Goal: Transaction & Acquisition: Purchase product/service

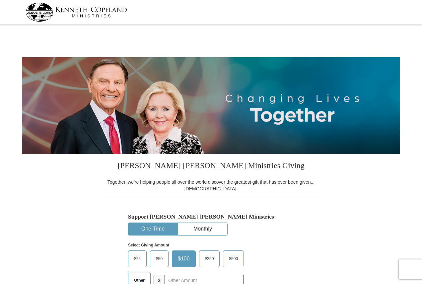
select select "PA"
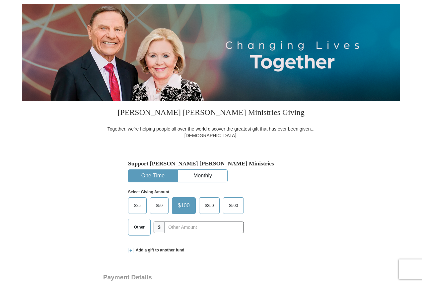
scroll to position [66, 0]
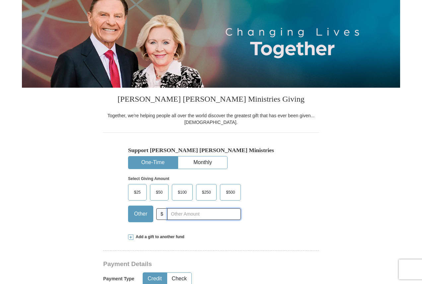
click at [186, 215] on input "text" at bounding box center [204, 214] width 74 height 12
type input "20"
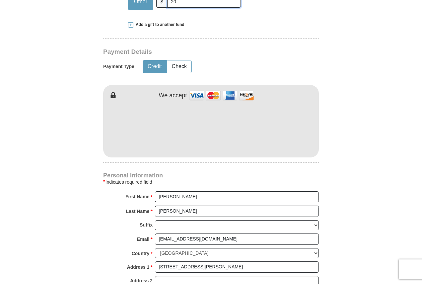
scroll to position [299, 0]
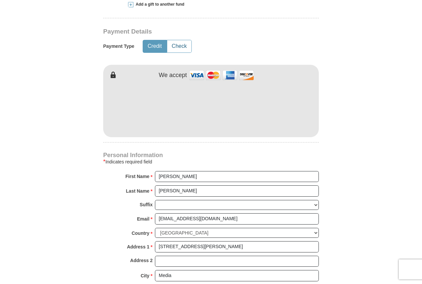
click at [173, 46] on button "Check" at bounding box center [179, 46] width 24 height 12
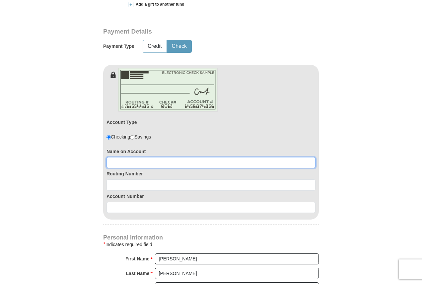
click at [161, 160] on input at bounding box center [211, 162] width 209 height 11
type input "[PERSON_NAME]"
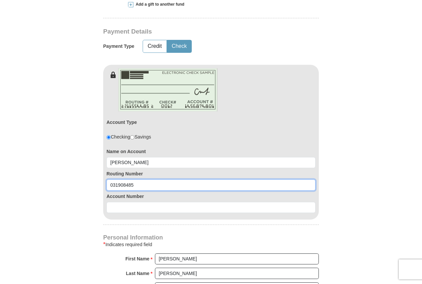
type input "031908485"
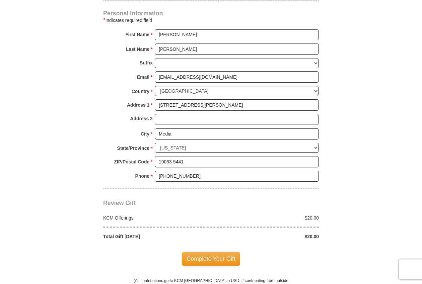
scroll to position [531, 0]
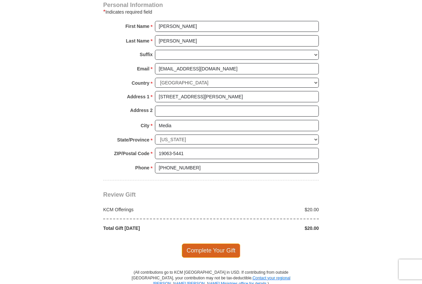
type input "0360154439"
click at [198, 253] on span "Complete Your Gift" at bounding box center [211, 250] width 59 height 14
